Goal: Task Accomplishment & Management: Use online tool/utility

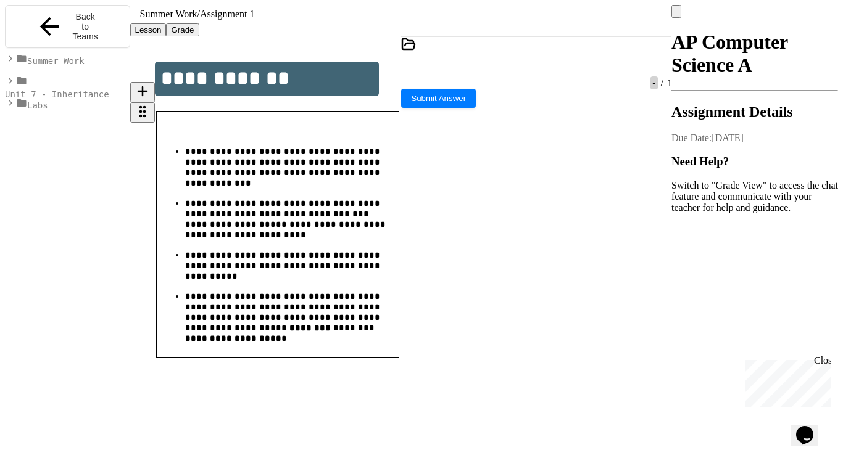
scroll to position [6, 0]
click at [529, 69] on icon at bounding box center [529, 69] width 0 height 0
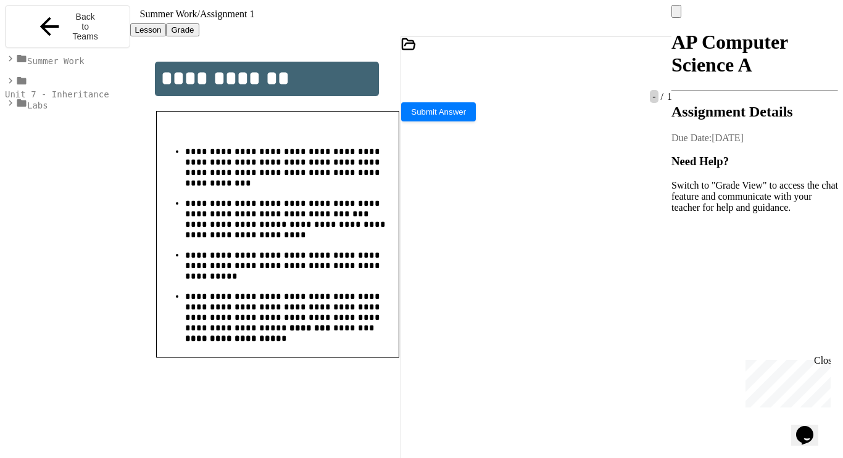
click at [458, 276] on icon at bounding box center [536, 237] width 271 height 271
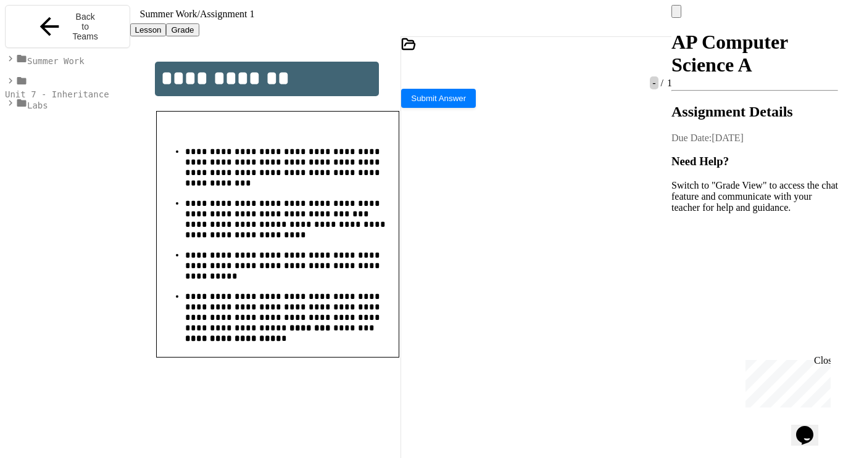
drag, startPoint x: 432, startPoint y: 166, endPoint x: 440, endPoint y: 168, distance: 8.4
drag, startPoint x: 429, startPoint y: 167, endPoint x: 474, endPoint y: 173, distance: 44.9
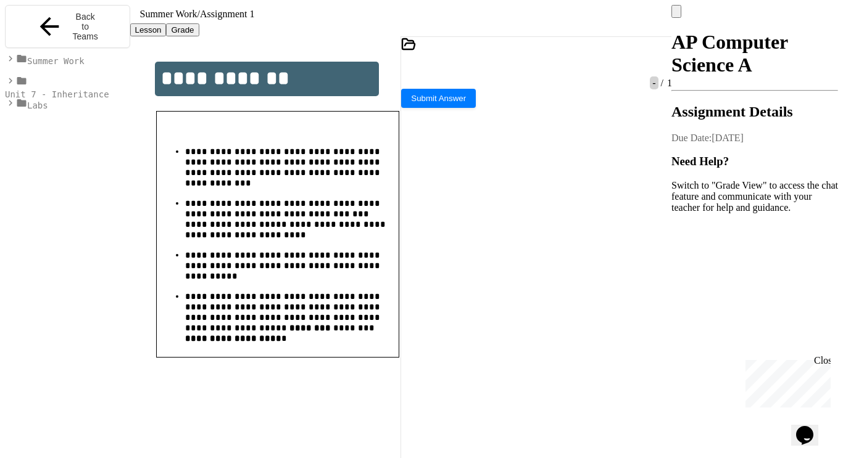
drag, startPoint x: 427, startPoint y: 164, endPoint x: 630, endPoint y: 176, distance: 203.3
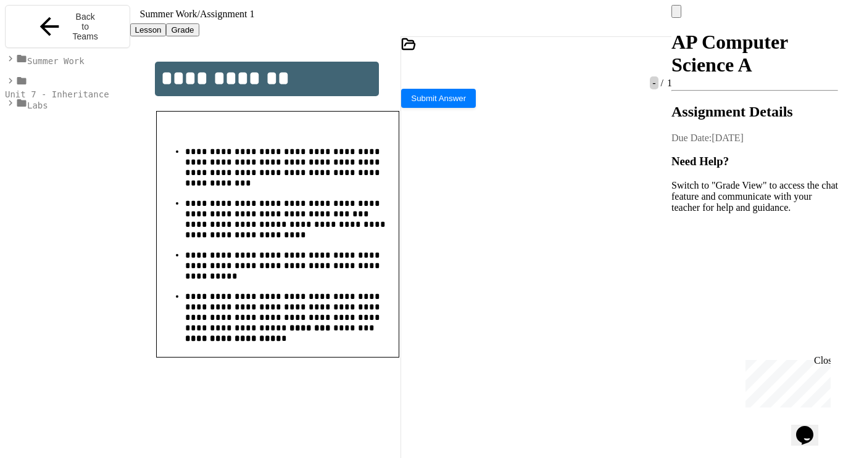
drag, startPoint x: 627, startPoint y: 178, endPoint x: 429, endPoint y: 165, distance: 199.1
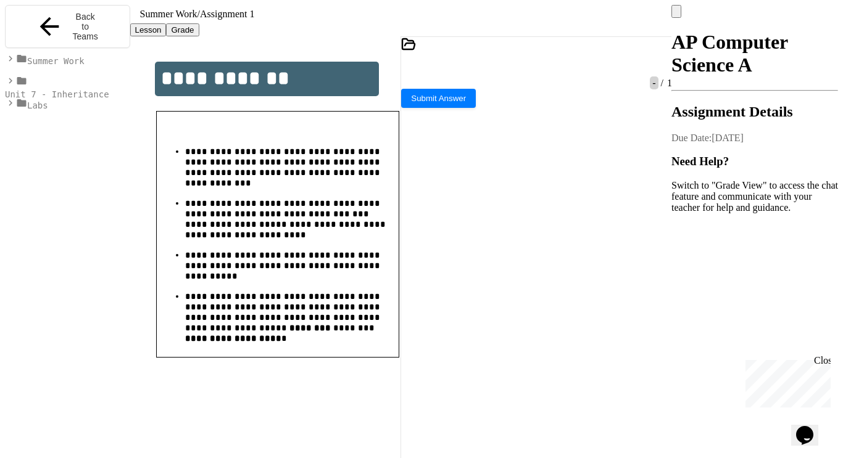
click at [539, 72] on icon at bounding box center [537, 76] width 7 height 9
click at [461, 272] on icon at bounding box center [537, 238] width 158 height 158
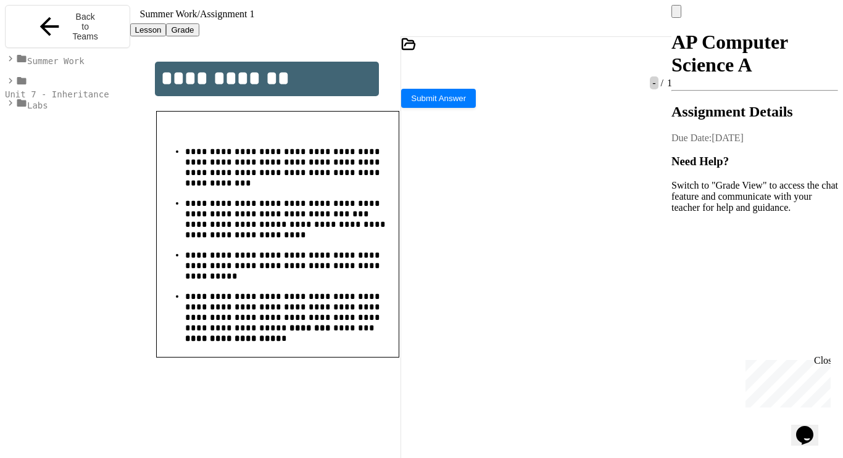
click at [529, 69] on icon at bounding box center [529, 69] width 0 height 0
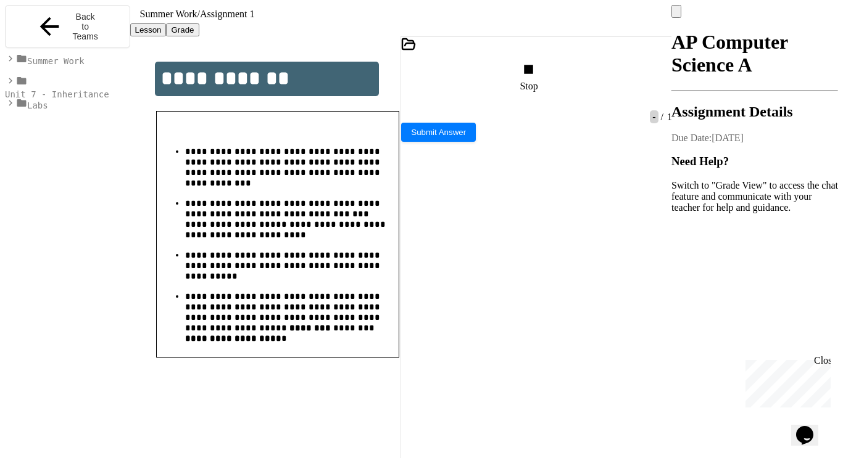
scroll to position [31, 0]
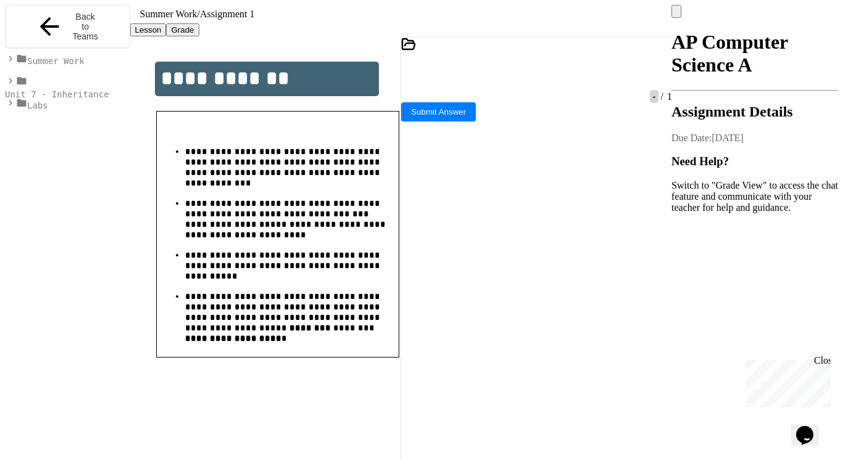
click at [461, 271] on icon at bounding box center [536, 237] width 271 height 271
click at [531, 72] on div at bounding box center [530, 65] width 3 height 11
click at [455, 277] on div at bounding box center [536, 238] width 271 height 273
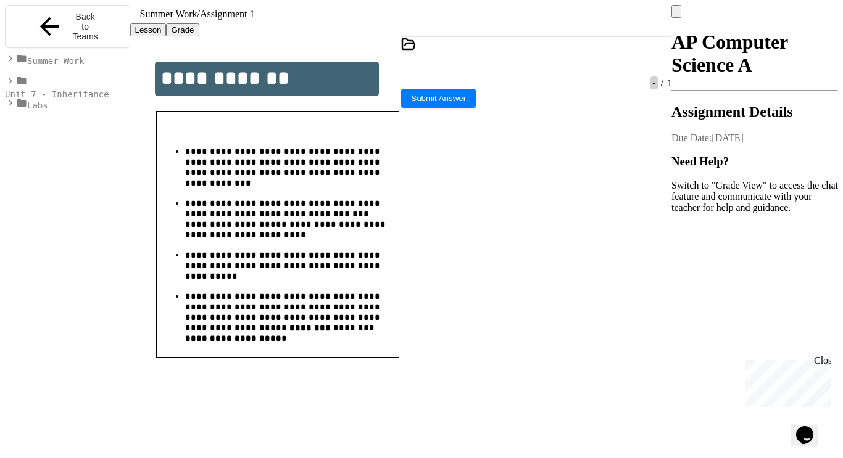
click at [532, 72] on div at bounding box center [530, 65] width 3 height 11
click at [455, 271] on div at bounding box center [536, 238] width 271 height 273
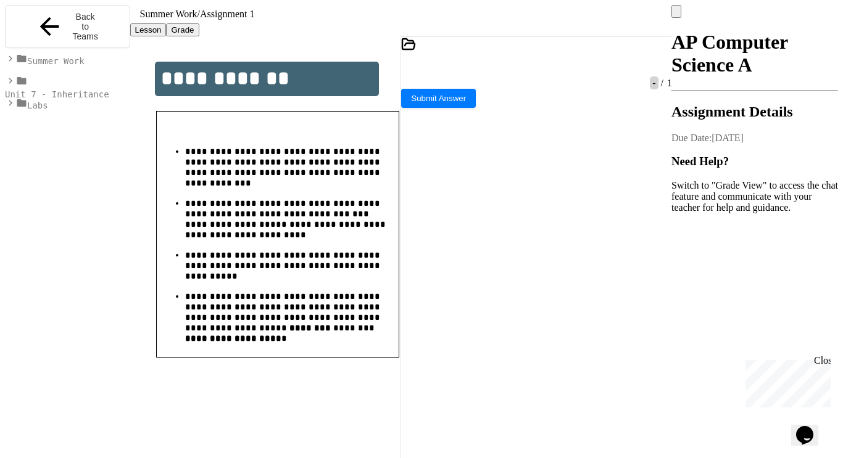
click at [529, 69] on icon at bounding box center [529, 69] width 0 height 0
click at [461, 271] on icon at bounding box center [536, 237] width 271 height 271
click at [532, 72] on div at bounding box center [530, 65] width 3 height 11
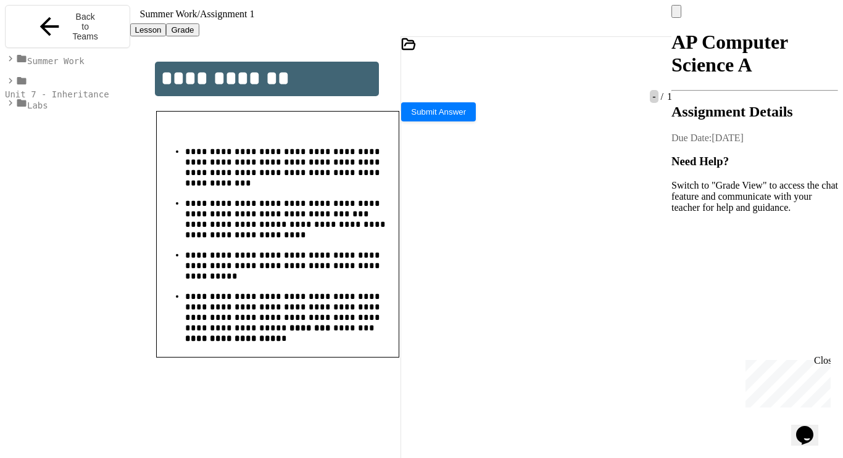
click at [462, 278] on div at bounding box center [536, 238] width 271 height 273
click at [529, 69] on icon at bounding box center [529, 69] width 0 height 0
click at [465, 273] on div at bounding box center [536, 238] width 271 height 273
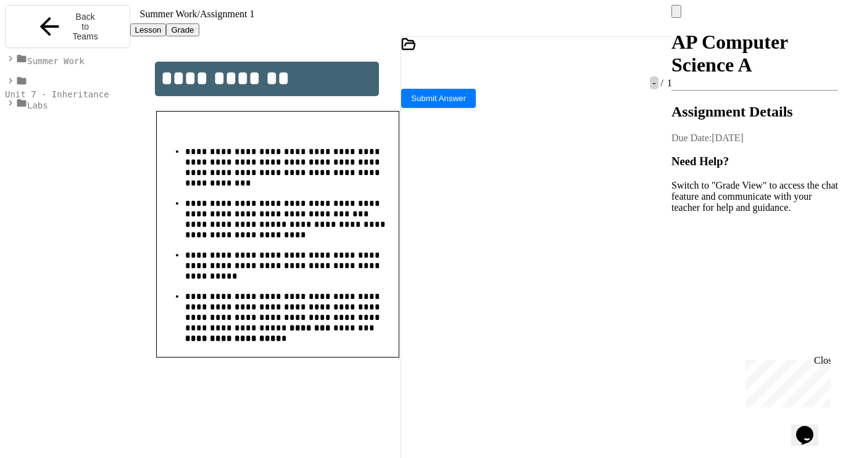
click at [529, 69] on icon at bounding box center [529, 69] width 0 height 0
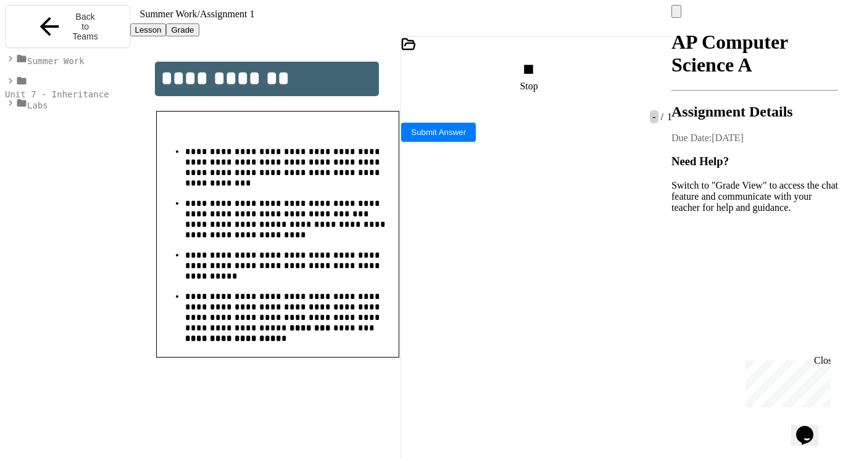
scroll to position [535, 0]
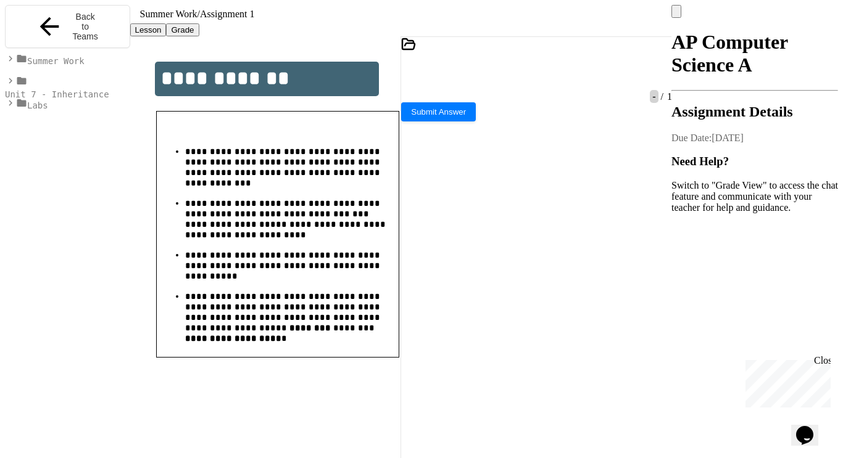
click at [462, 278] on div at bounding box center [536, 238] width 271 height 273
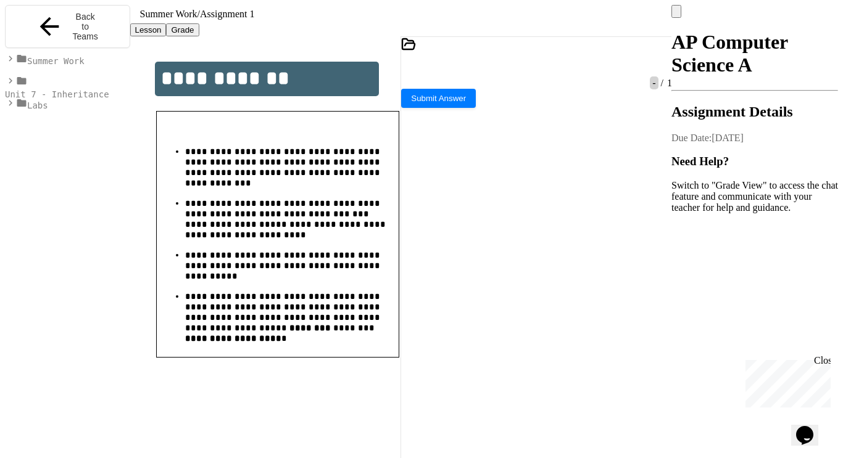
click at [532, 72] on div at bounding box center [530, 65] width 3 height 11
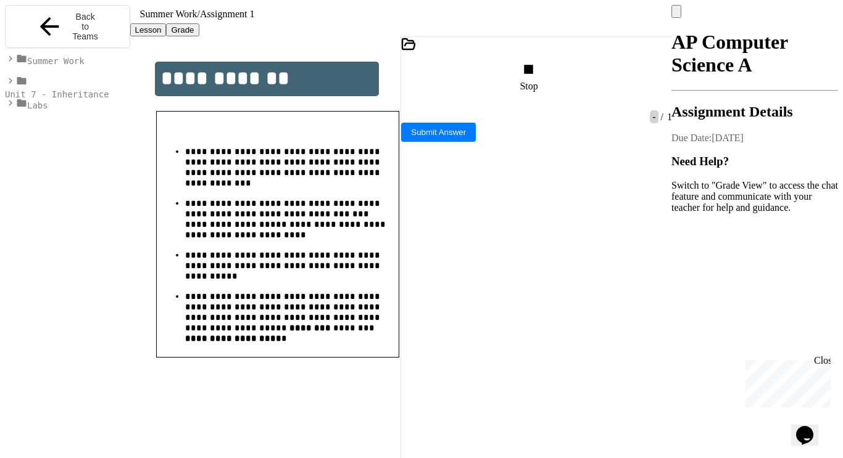
scroll to position [0, 0]
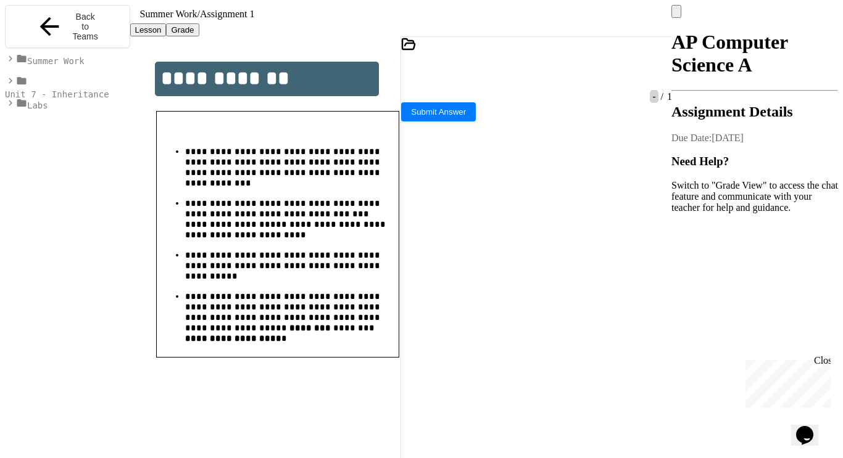
click at [461, 272] on icon at bounding box center [537, 238] width 158 height 158
click at [529, 69] on icon at bounding box center [529, 69] width 0 height 0
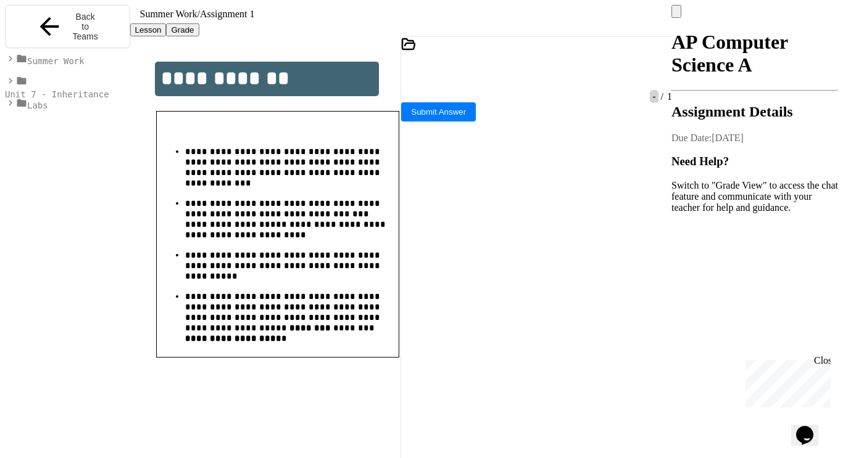
click at [465, 274] on icon at bounding box center [536, 237] width 271 height 271
click at [476, 107] on button "Submit Answer" at bounding box center [438, 97] width 75 height 19
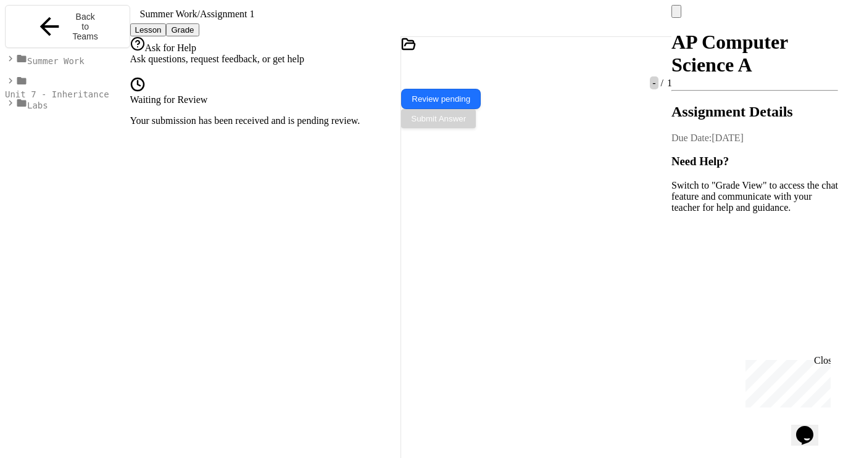
click at [84, 65] on span "Summer Work" at bounding box center [55, 61] width 57 height 10
click at [80, 106] on span "Assignment 2" at bounding box center [64, 106] width 62 height 10
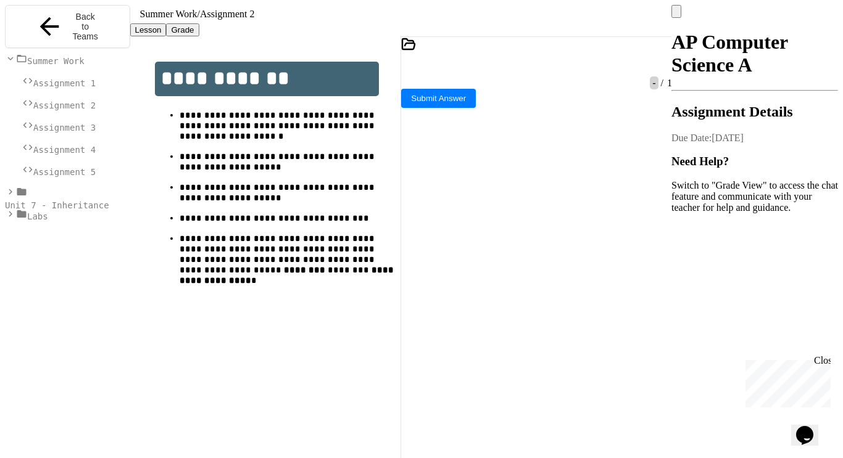
drag, startPoint x: 653, startPoint y: 177, endPoint x: 448, endPoint y: 177, distance: 205.4
drag, startPoint x: 448, startPoint y: 176, endPoint x: 646, endPoint y: 180, distance: 198.7
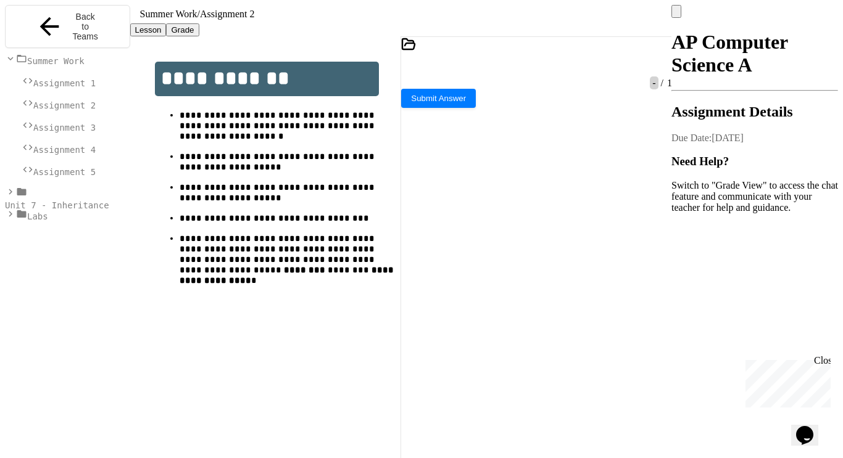
copy div "**********"
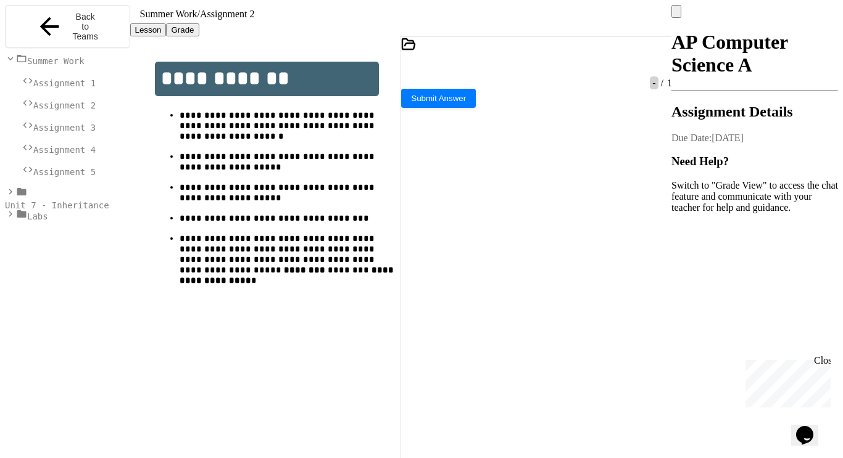
drag, startPoint x: 448, startPoint y: 189, endPoint x: 576, endPoint y: 194, distance: 127.8
copy div "**********"
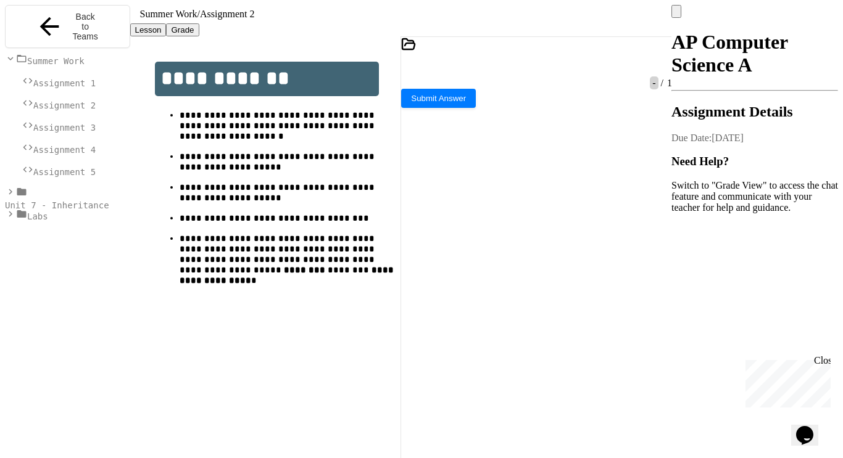
drag, startPoint x: 450, startPoint y: 204, endPoint x: 654, endPoint y: 204, distance: 204.2
copy div "**********"
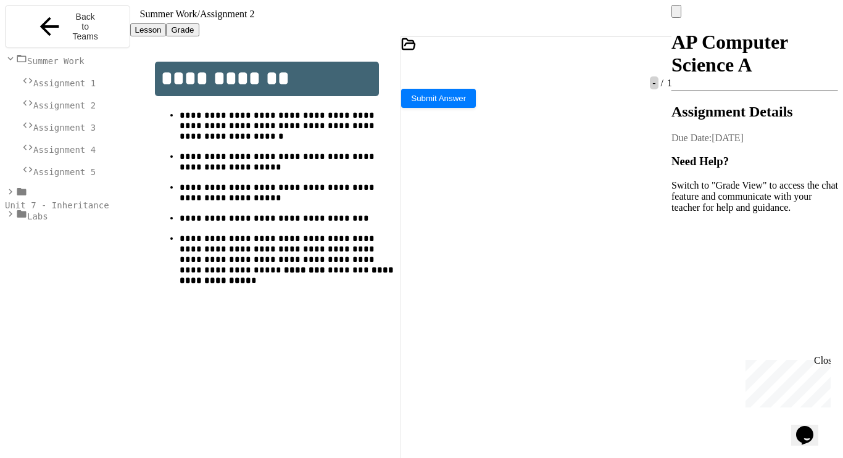
drag, startPoint x: 485, startPoint y: 216, endPoint x: 576, endPoint y: 218, distance: 90.1
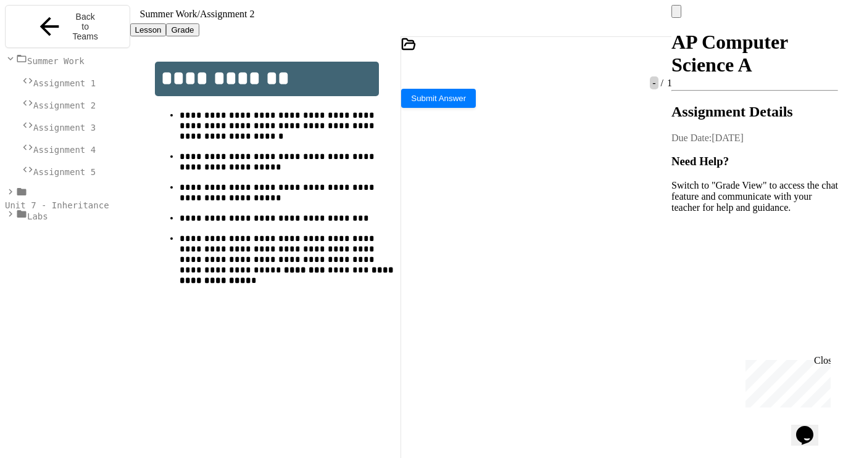
click at [538, 78] on div at bounding box center [529, 65] width 15 height 23
click at [532, 72] on div at bounding box center [530, 65] width 3 height 11
click at [461, 272] on icon at bounding box center [537, 238] width 158 height 158
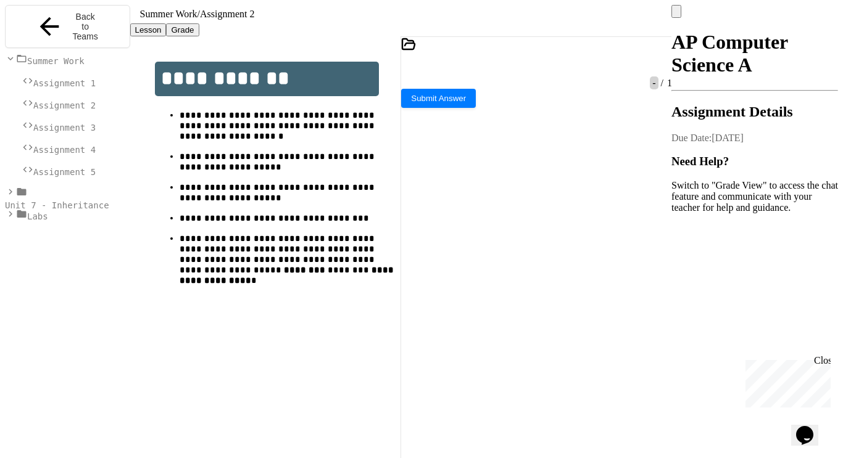
click at [529, 69] on icon at bounding box center [529, 69] width 0 height 0
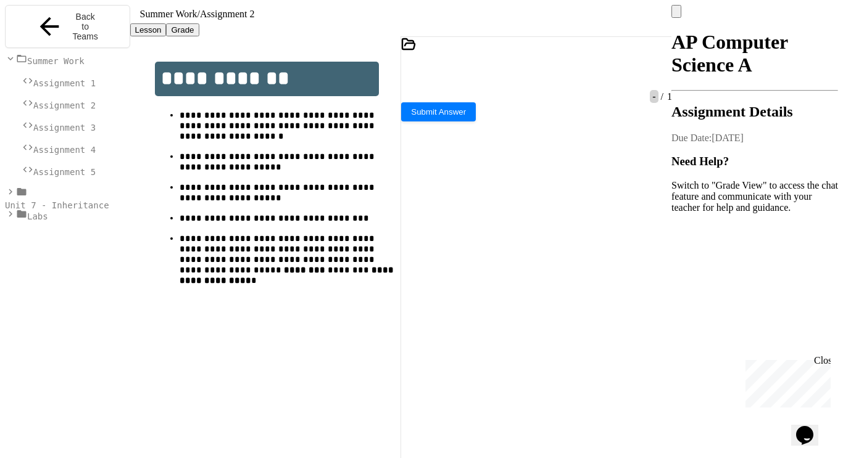
click at [465, 281] on div at bounding box center [536, 238] width 271 height 273
drag, startPoint x: 450, startPoint y: 228, endPoint x: 653, endPoint y: 231, distance: 203.0
click at [529, 69] on icon at bounding box center [529, 69] width 0 height 0
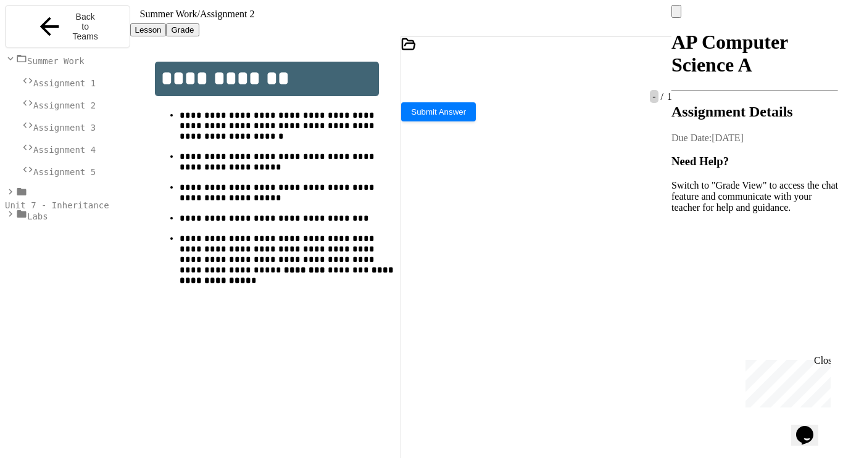
click at [464, 278] on div at bounding box center [536, 238] width 271 height 273
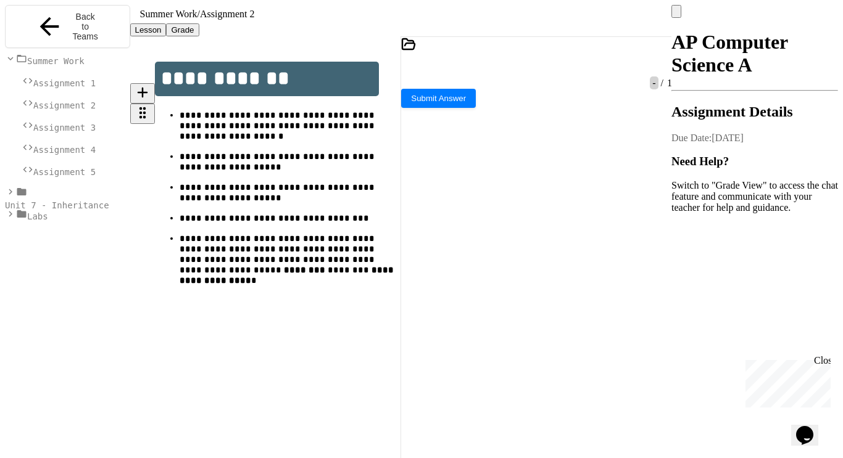
click at [283, 172] on p "**********" at bounding box center [290, 161] width 221 height 21
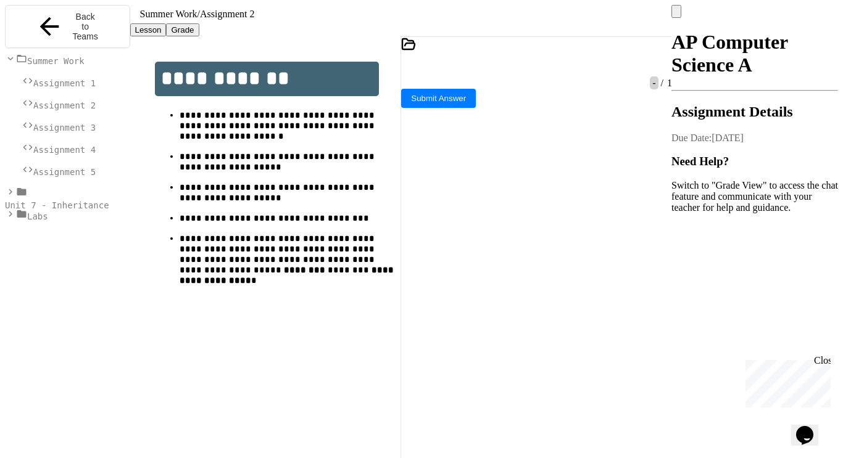
click at [529, 69] on icon at bounding box center [529, 69] width 0 height 0
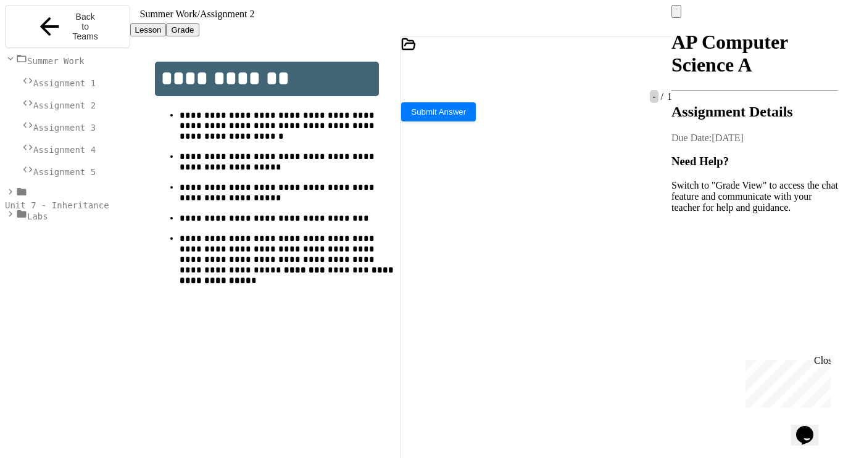
click at [459, 274] on icon at bounding box center [536, 237] width 271 height 271
click at [532, 72] on div at bounding box center [530, 65] width 3 height 11
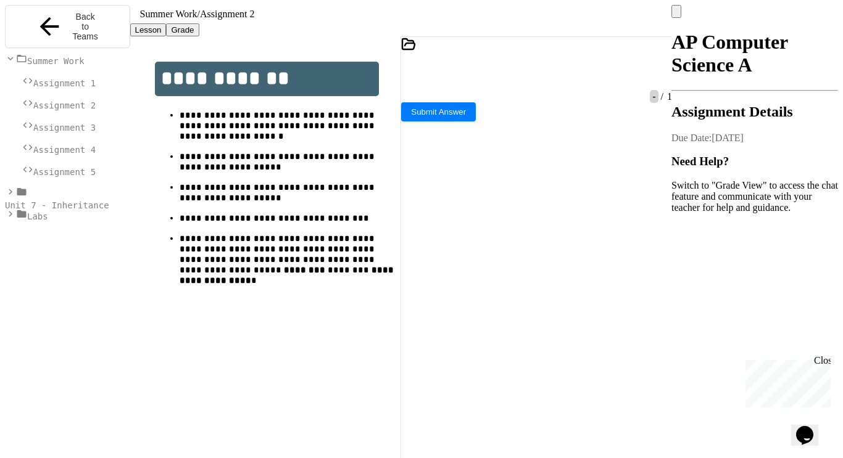
click at [463, 272] on icon at bounding box center [536, 237] width 271 height 271
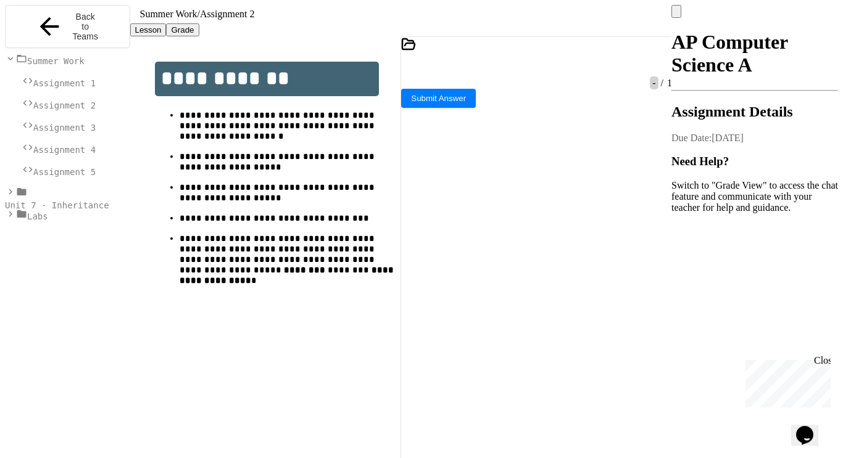
drag, startPoint x: 449, startPoint y: 353, endPoint x: 492, endPoint y: 353, distance: 43.2
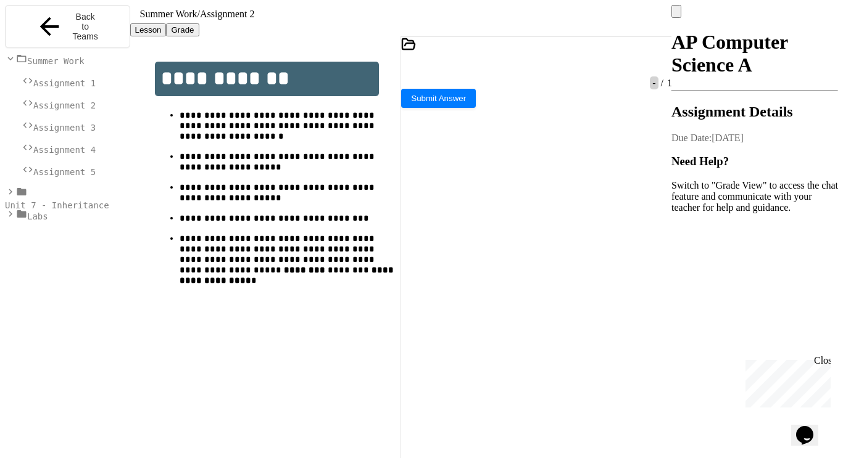
drag, startPoint x: 450, startPoint y: 328, endPoint x: 574, endPoint y: 328, distance: 124.6
copy div "** * *** * ******* *******"
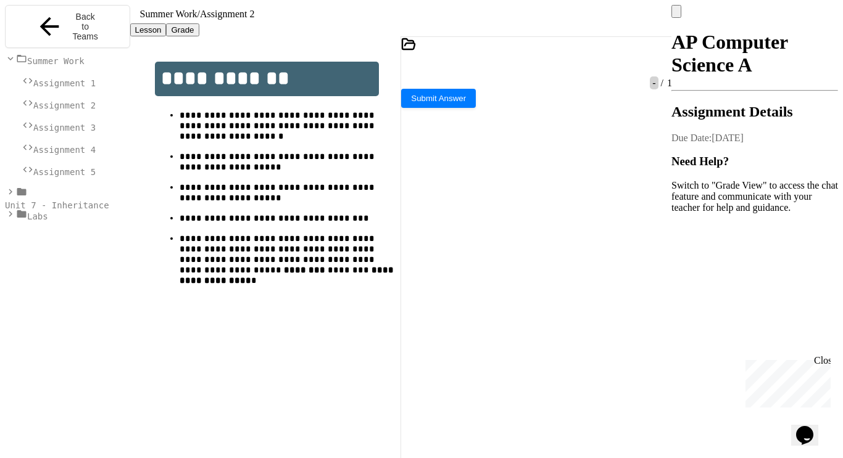
drag, startPoint x: 452, startPoint y: 280, endPoint x: 555, endPoint y: 276, distance: 103.1
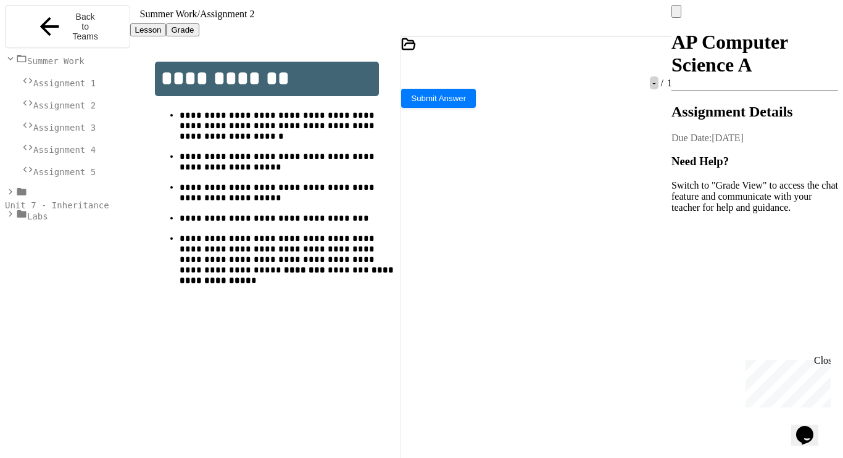
drag, startPoint x: 593, startPoint y: 276, endPoint x: 448, endPoint y: 278, distance: 145.0
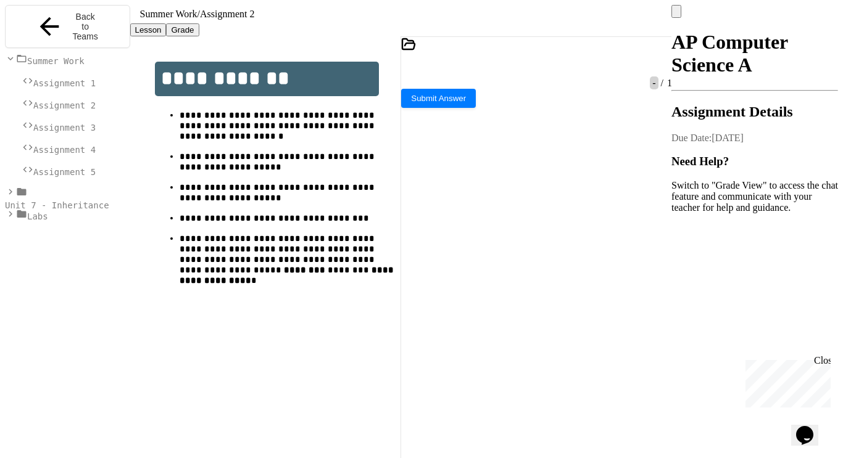
click at [529, 69] on icon at bounding box center [529, 69] width 0 height 0
click at [463, 279] on div at bounding box center [536, 238] width 271 height 273
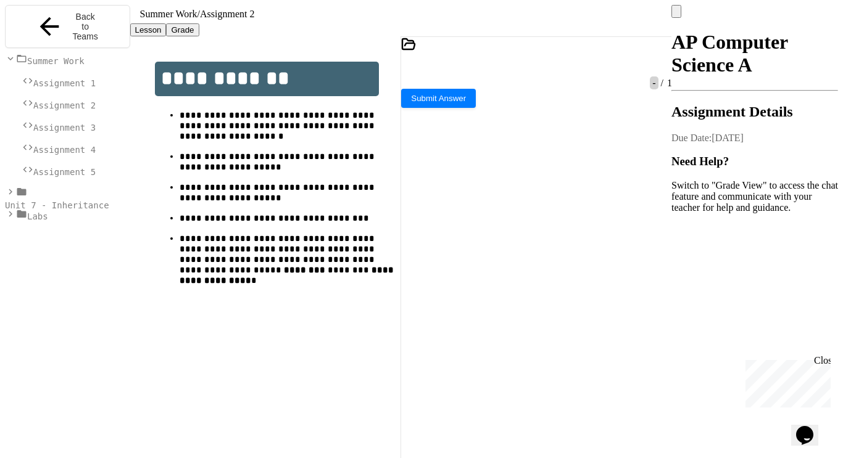
click at [538, 58] on div at bounding box center [529, 65] width 15 height 23
click at [532, 65] on div at bounding box center [530, 65] width 3 height 11
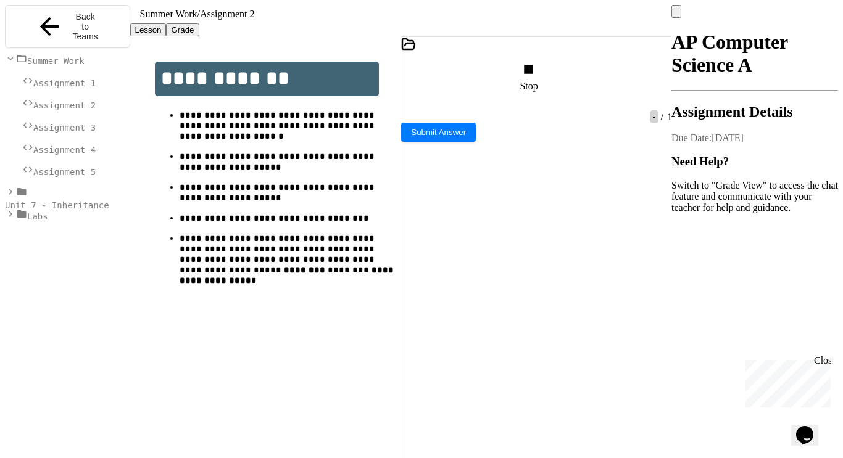
scroll to position [347, 0]
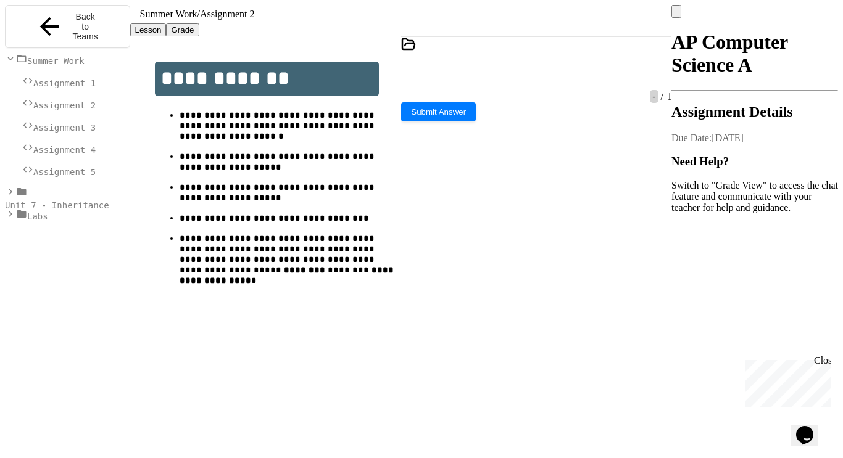
scroll to position [312, 0]
click at [461, 275] on icon at bounding box center [536, 237] width 271 height 271
click at [466, 102] on span "Submit Answer" at bounding box center [438, 97] width 55 height 9
